Goal: Find specific page/section: Find specific page/section

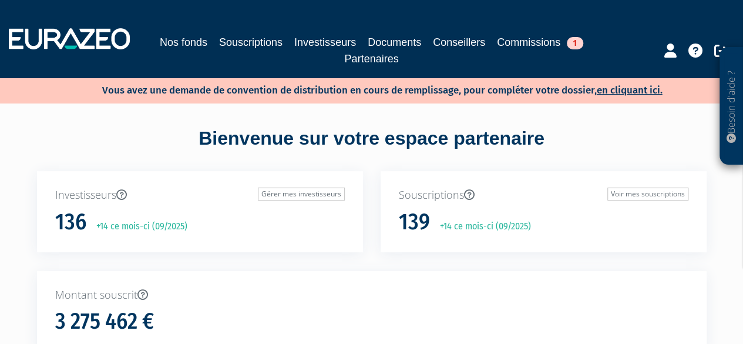
click at [224, 51] on div "Nos fonds Souscriptions Investisseurs Documents Conseillers Commissions 1 Parte…" at bounding box center [371, 50] width 495 height 33
click at [224, 50] on link "Souscriptions" at bounding box center [250, 42] width 63 height 16
click at [226, 46] on link "Souscriptions" at bounding box center [250, 42] width 63 height 16
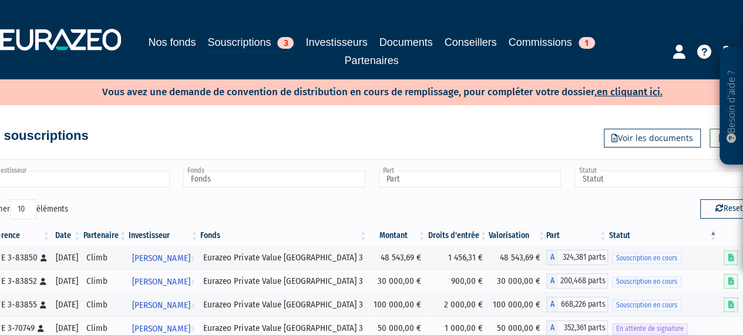
click at [92, 183] on input "text" at bounding box center [79, 178] width 182 height 17
type input "l"
type input "s"
type input "b"
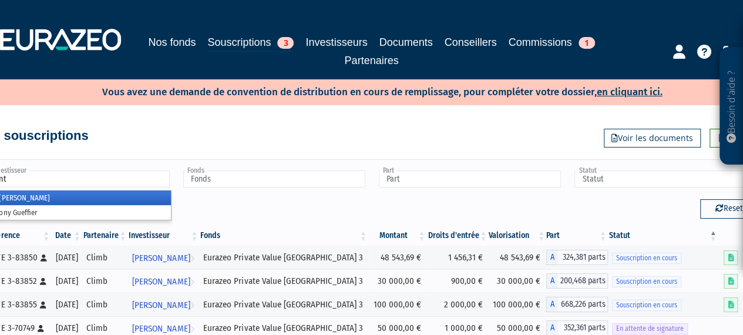
type input "Investisseur"
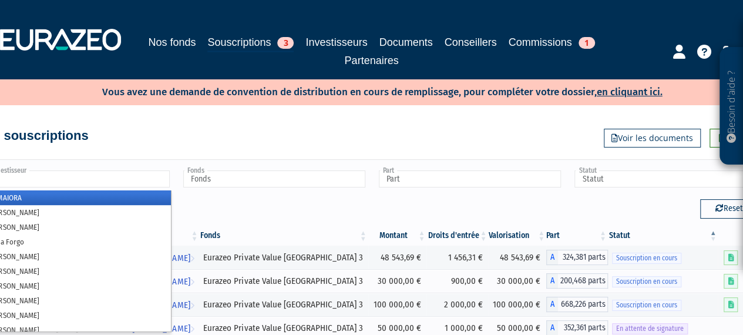
click at [100, 172] on input "text" at bounding box center [79, 178] width 182 height 17
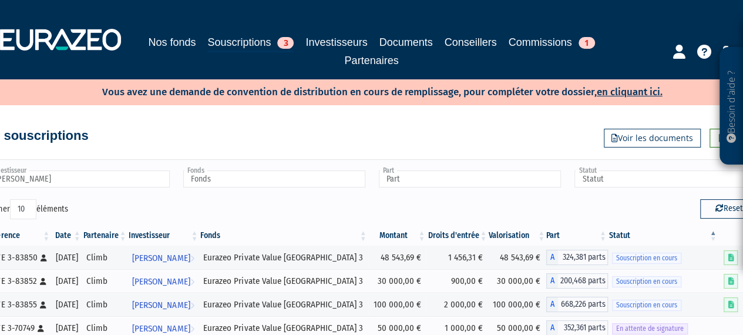
type input "Investisseur"
